Goal: Task Accomplishment & Management: Manage account settings

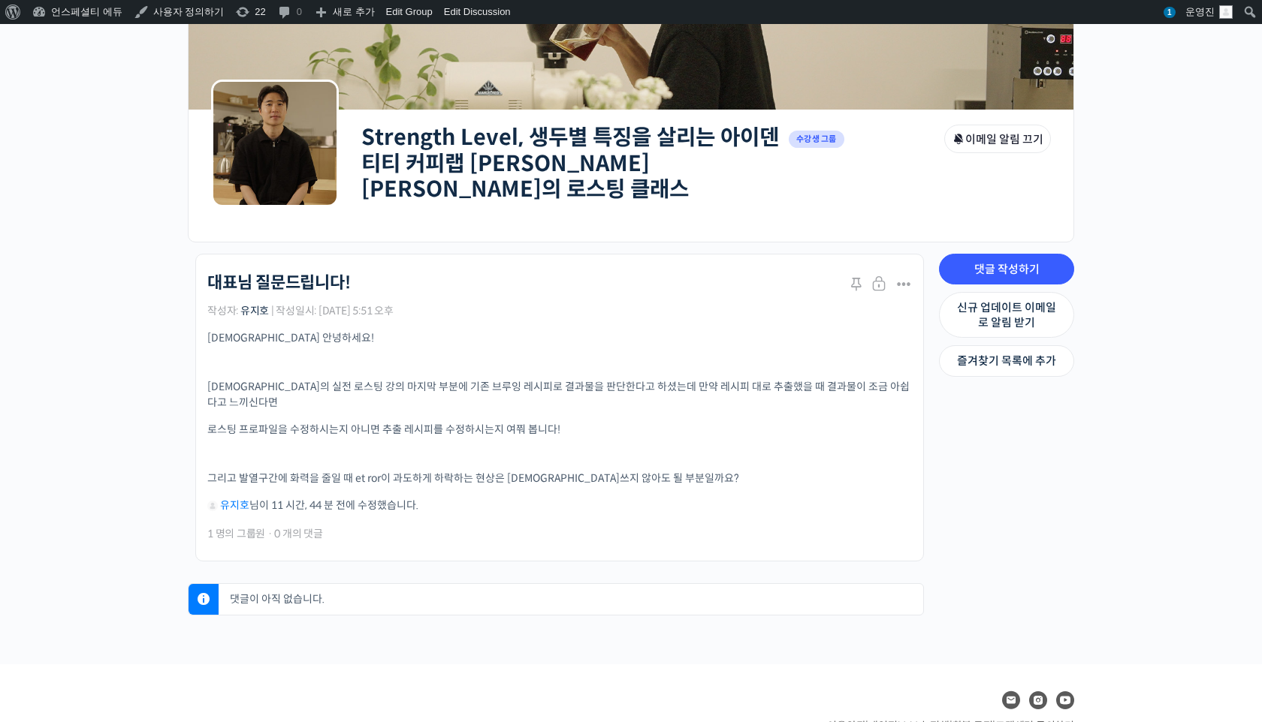
scroll to position [153, 0]
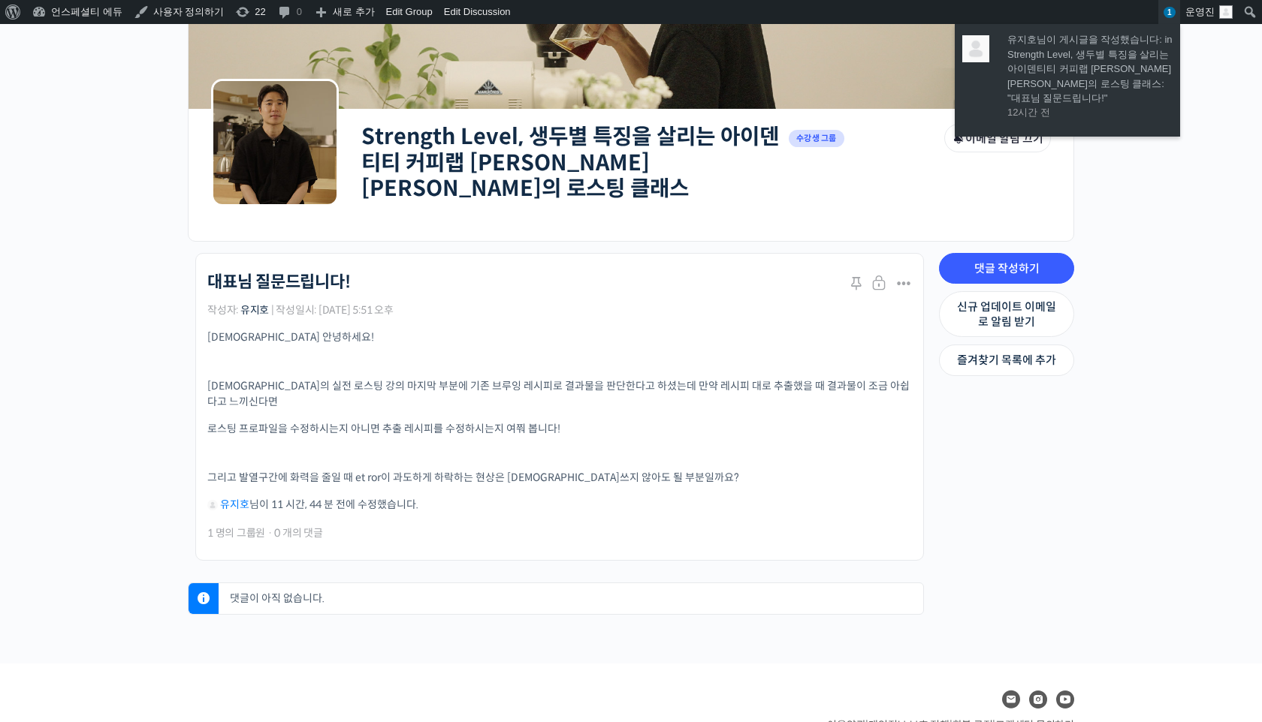
click at [1169, 17] on span "1" at bounding box center [1169, 12] width 12 height 11
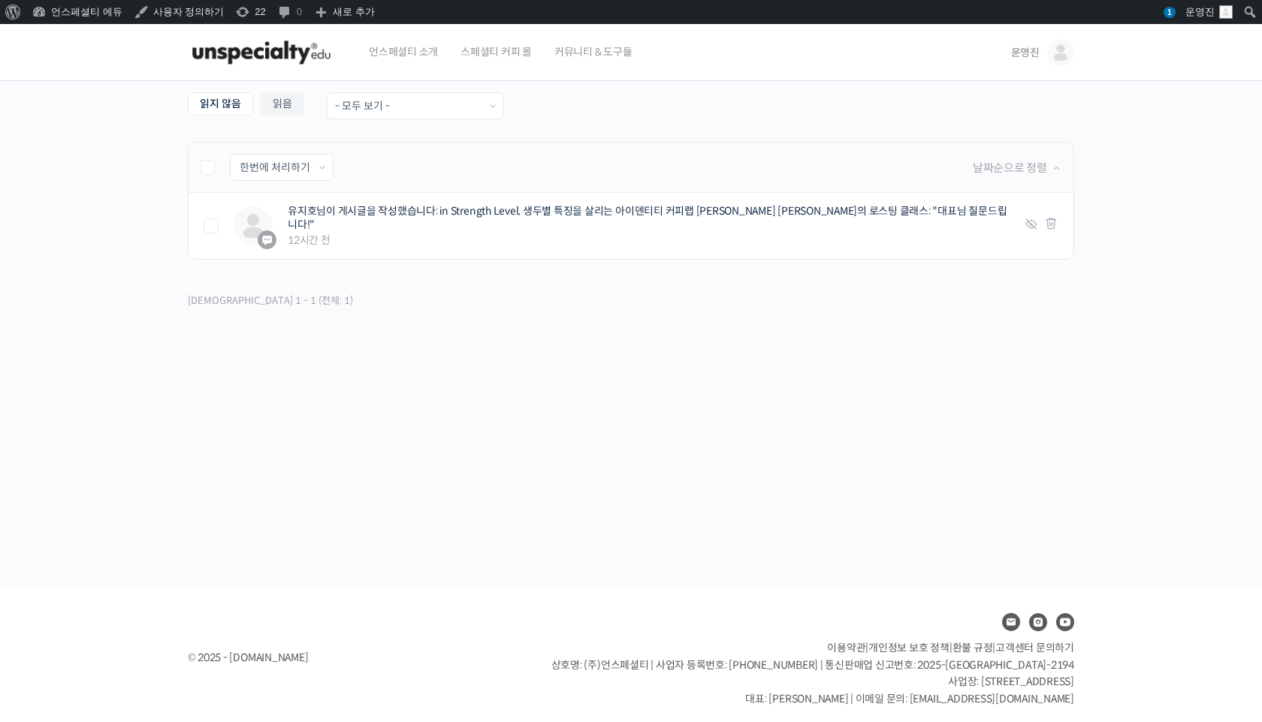
click at [222, 162] on label at bounding box center [215, 167] width 30 height 15
click at [210, 162] on input "checkbox" at bounding box center [205, 165] width 10 height 10
checkbox input "true"
click at [261, 160] on select "한번에 처리하기 읽음 처리하기 삭제하기" at bounding box center [282, 168] width 102 height 26
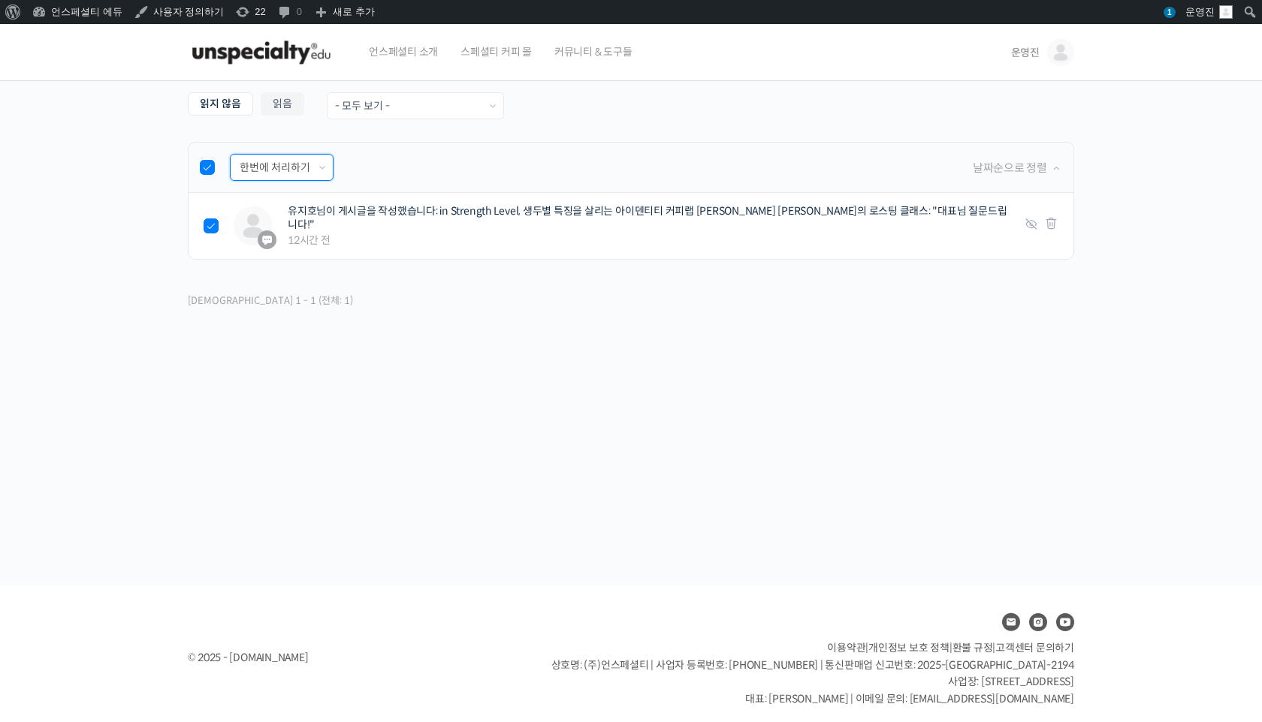
select select "read"
click at [231, 155] on select "한번에 처리하기 읽음 처리하기 삭제하기" at bounding box center [282, 168] width 102 height 26
click at [368, 170] on input "적용하기" at bounding box center [375, 168] width 69 height 26
